Goal: Task Accomplishment & Management: Use online tool/utility

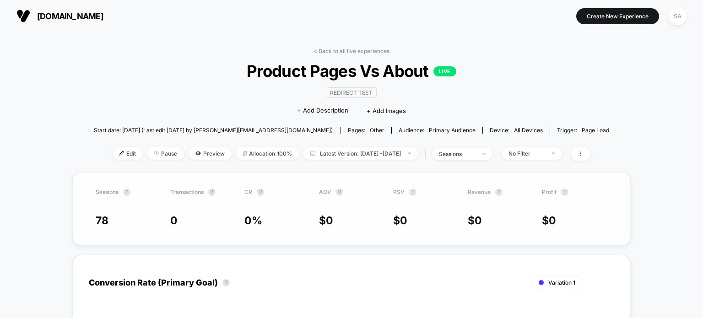
click at [307, 212] on div "Sessions ? Transactions ? CR ? AOV ? PSV ? Revenue ? Profit ? 78 0 0 % $ 0 $ 0 …" at bounding box center [351, 209] width 559 height 74
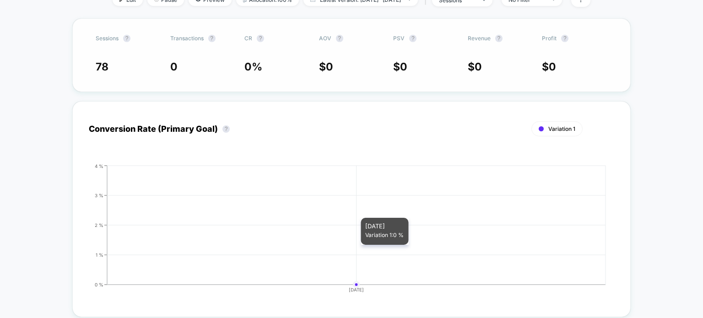
scroll to position [63, 0]
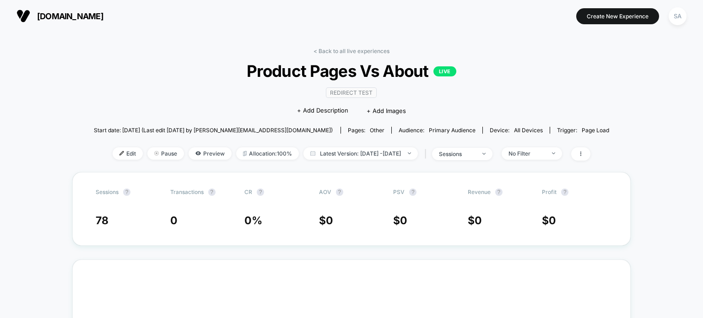
drag, startPoint x: 259, startPoint y: 153, endPoint x: 200, endPoint y: 133, distance: 62.3
click at [200, 133] on span "Start date: [DATE] (Last edit [DATE] by [PERSON_NAME][EMAIL_ADDRESS][DOMAIN_NAM…" at bounding box center [213, 130] width 239 height 7
click at [118, 156] on span "Edit" at bounding box center [128, 153] width 30 height 12
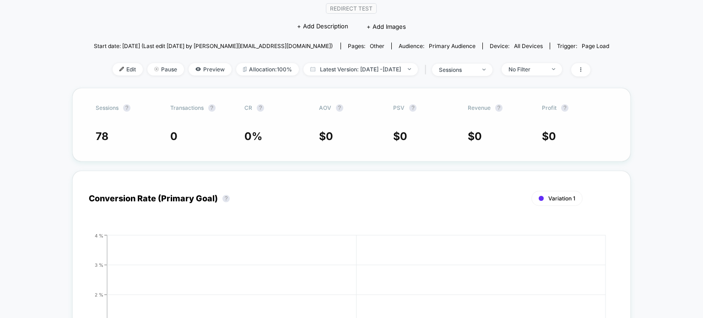
scroll to position [4, 0]
